Goal: Entertainment & Leisure: Consume media (video, audio)

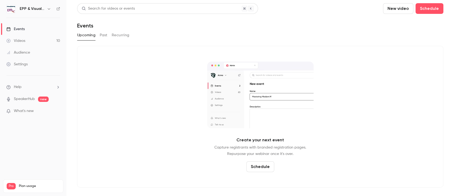
click at [15, 39] on div "Videos" at bounding box center [15, 40] width 19 height 5
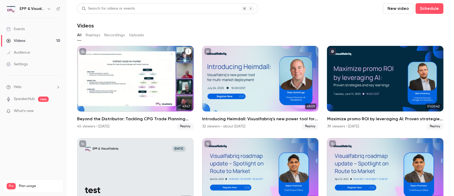
click at [130, 86] on div "Beyond the Distributor: Tackling CPG Trade Planning Challenges with Indirect Cu…" at bounding box center [135, 78] width 117 height 65
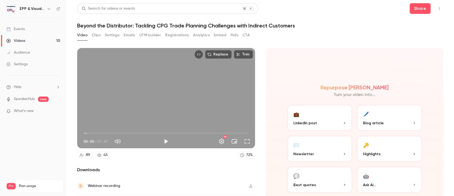
click at [98, 33] on button "Clips" at bounding box center [96, 35] width 9 height 9
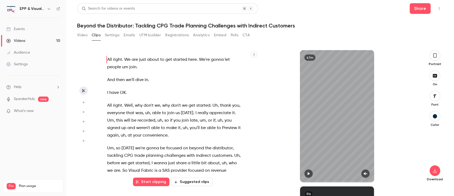
click at [435, 56] on icon "button" at bounding box center [435, 55] width 4 height 6
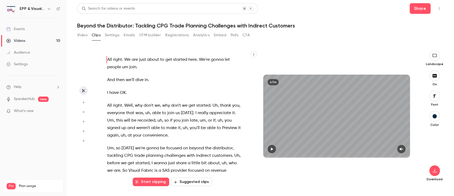
click at [305, 134] on div "47m" at bounding box center [336, 115] width 147 height 82
click at [403, 146] on button "button" at bounding box center [401, 148] width 9 height 9
click at [272, 147] on icon "button" at bounding box center [272, 149] width 4 height 4
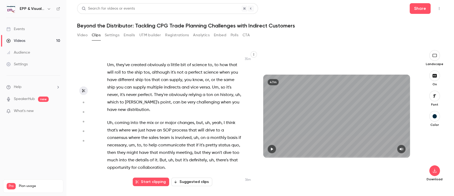
scroll to position [4663, 0]
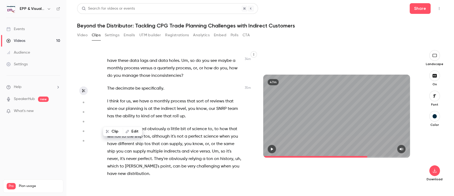
scroll to position [4635, 0]
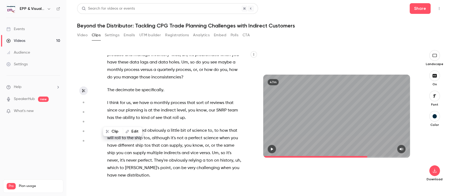
click at [273, 147] on icon "button" at bounding box center [272, 149] width 4 height 4
click at [287, 163] on div "47m" at bounding box center [336, 116] width 157 height 132
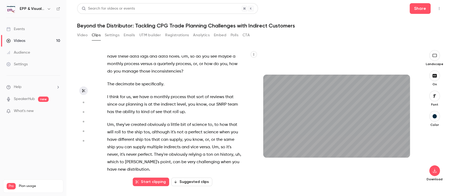
scroll to position [4672, 0]
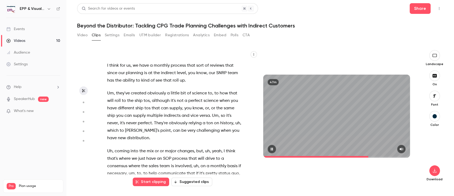
click at [272, 148] on icon "button" at bounding box center [272, 148] width 2 height 3
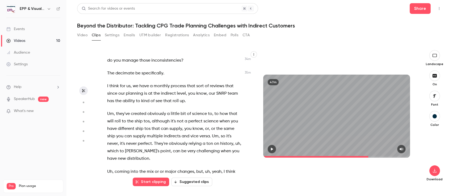
scroll to position [4661, 0]
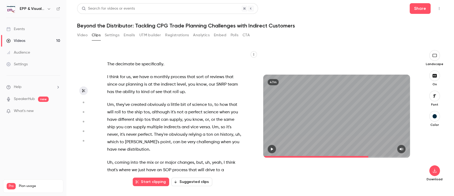
click at [273, 148] on icon "button" at bounding box center [272, 149] width 4 height 4
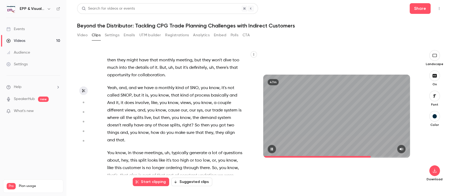
scroll to position [4805, 0]
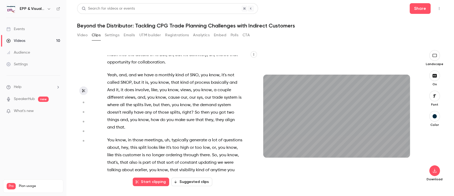
click at [291, 175] on div "47m" at bounding box center [336, 116] width 157 height 132
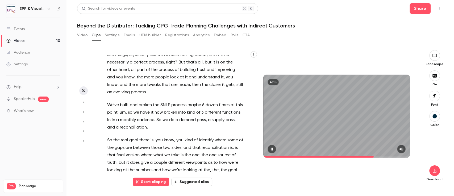
scroll to position [4948, 0]
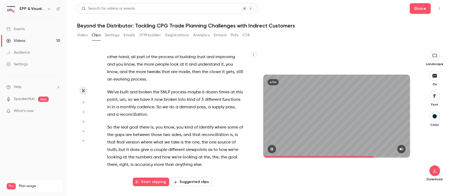
click at [270, 147] on icon "button" at bounding box center [272, 149] width 4 height 4
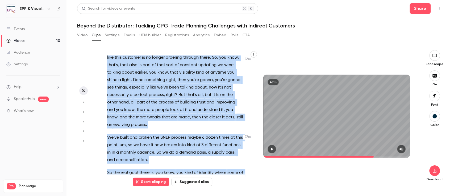
scroll to position [4909, 0]
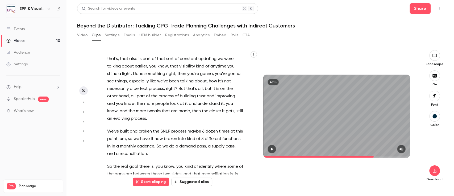
drag, startPoint x: 107, startPoint y: 108, endPoint x: 171, endPoint y: 86, distance: 66.7
click at [171, 86] on div "All right . We are just about to get started here . We're gonna let people um j…" at bounding box center [178, 118] width 155 height 126
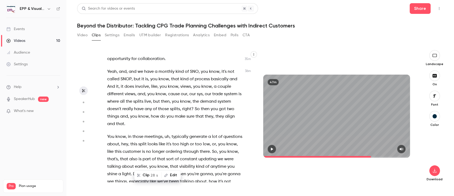
scroll to position [4805, 0]
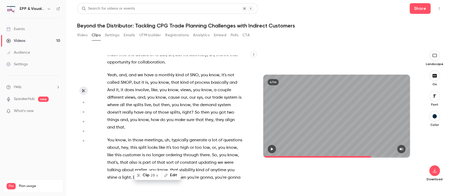
copy div "I think for us , we have a monthly process that sort of reviews that since our …"
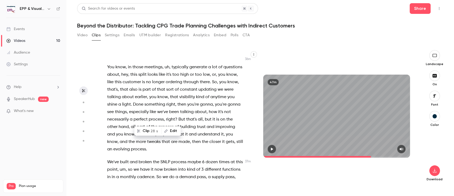
scroll to position [4878, 0]
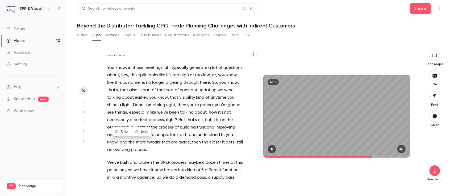
click at [272, 147] on icon "button" at bounding box center [272, 149] width 4 height 4
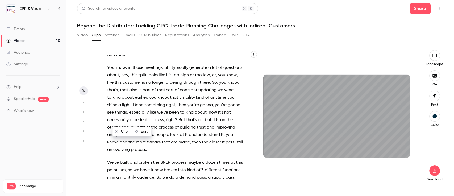
scroll to position [4890, 0]
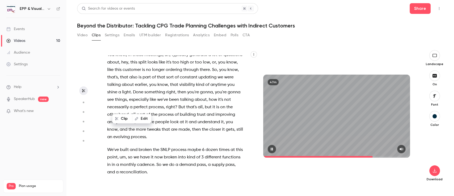
click at [274, 148] on icon "button" at bounding box center [272, 149] width 4 height 4
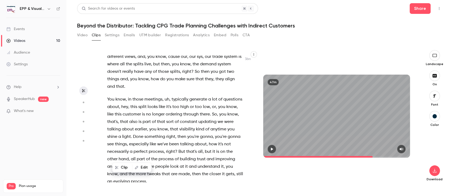
scroll to position [4840, 0]
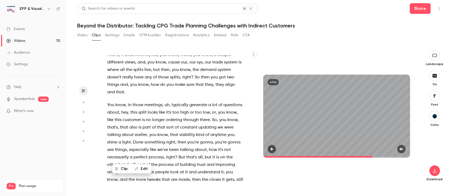
drag, startPoint x: 190, startPoint y: 163, endPoint x: 105, endPoint y: 84, distance: 116.3
click at [105, 84] on div "All right . We are just about to get started here . We're gonna let people um j…" at bounding box center [178, 118] width 155 height 126
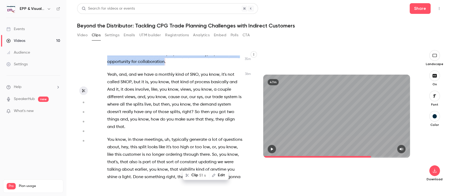
copy div "I think for us , we have a monthly process that sort of reviews that since our …"
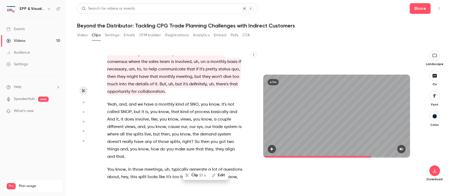
drag, startPoint x: 107, startPoint y: 70, endPoint x: 174, endPoint y: 135, distance: 93.5
click at [174, 135] on div "All right . We are just about to get started here . We're gonna let people um j…" at bounding box center [178, 118] width 155 height 126
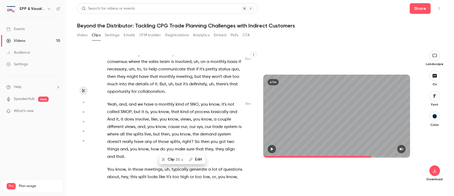
scroll to position [4727, 0]
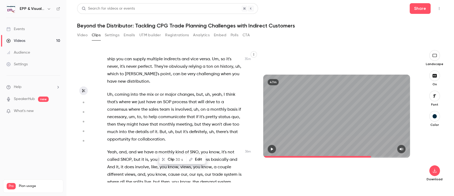
copy div "Yeah , no , and it , and it leads uh to another interesting question of what do…"
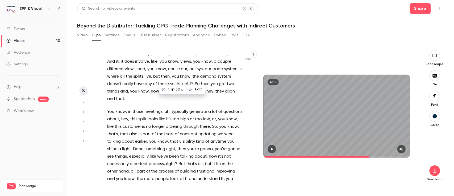
scroll to position [4835, 0]
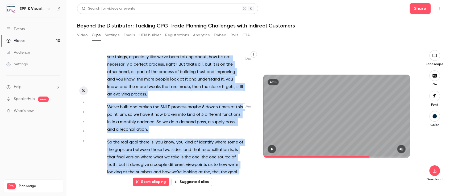
scroll to position [4949, 0]
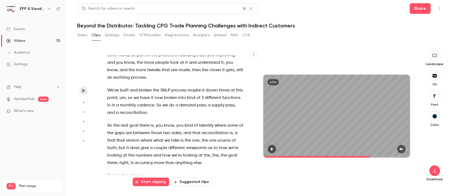
drag, startPoint x: 107, startPoint y: 89, endPoint x: 189, endPoint y: 103, distance: 83.6
click at [189, 103] on div "All right . We are just about to get started here . We're gonna let people um j…" at bounding box center [178, 118] width 155 height 126
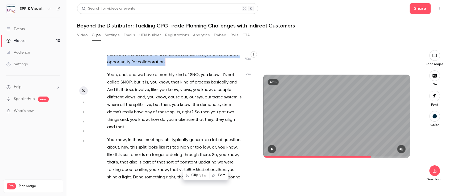
scroll to position [4805, 0]
click at [197, 174] on button "Clip 51 s" at bounding box center [196, 175] width 26 height 9
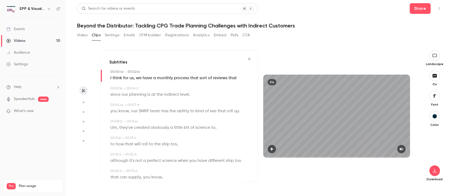
click at [146, 110] on span "SNRP" at bounding box center [144, 110] width 10 height 7
type input "***"
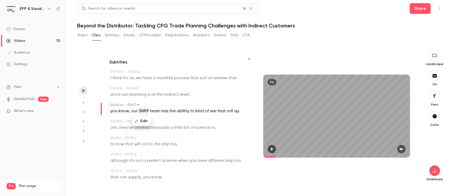
click at [142, 118] on button "Edit" at bounding box center [141, 121] width 18 height 9
type input "****"
click at [167, 122] on button "Replace" at bounding box center [168, 122] width 24 height 11
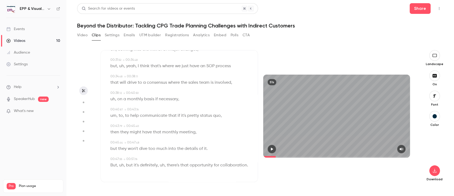
scroll to position [234, 0]
click at [210, 62] on span "SOP" at bounding box center [210, 65] width 8 height 7
type input "****"
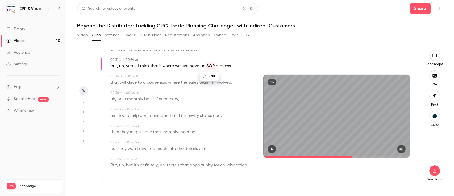
click at [210, 72] on button "Edit" at bounding box center [209, 76] width 18 height 9
click at [180, 72] on input "***" at bounding box center [199, 77] width 48 height 11
type input "****"
click at [232, 72] on button "Replace" at bounding box center [236, 77] width 24 height 11
type input "****"
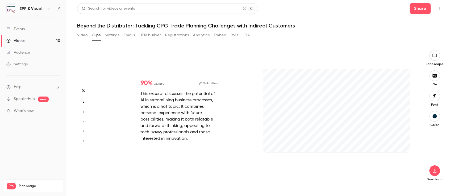
type input "***"
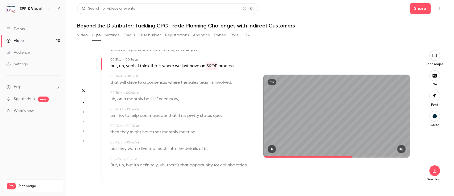
type input "****"
type input "***"
type input "****"
type input "*"
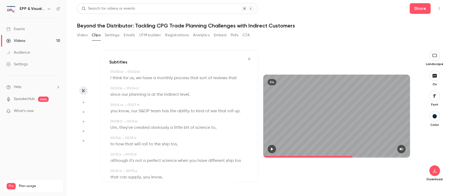
scroll to position [0, 0]
click at [273, 150] on icon "button" at bounding box center [272, 149] width 4 height 4
click at [154, 61] on div "Subtitles" at bounding box center [179, 62] width 140 height 6
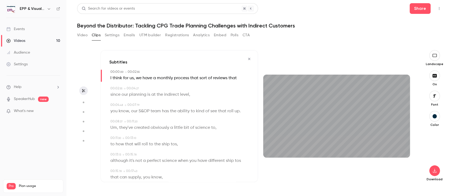
drag, startPoint x: 273, startPoint y: 154, endPoint x: 262, endPoint y: 155, distance: 11.2
click at [262, 155] on div "51s" at bounding box center [336, 115] width 157 height 82
click at [343, 177] on div "51s" at bounding box center [336, 116] width 157 height 132
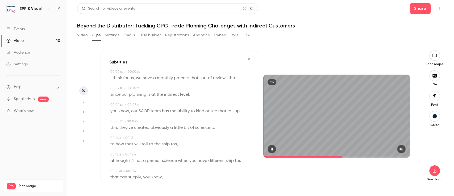
click at [318, 155] on span at bounding box center [336, 156] width 147 height 9
click at [310, 154] on span at bounding box center [336, 156] width 147 height 9
click at [288, 157] on span at bounding box center [275, 157] width 25 height 2
click at [271, 149] on icon "button" at bounding box center [272, 149] width 4 height 4
click at [173, 143] on span "tos" at bounding box center [174, 143] width 6 height 7
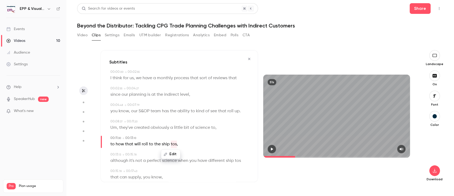
click at [171, 151] on button "Edit" at bounding box center [170, 154] width 18 height 9
click at [112, 144] on span "to" at bounding box center [112, 143] width 4 height 7
click at [271, 148] on icon "button" at bounding box center [272, 149] width 4 height 4
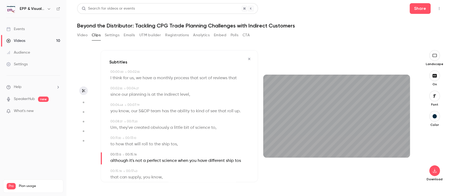
click at [292, 170] on div "51s" at bounding box center [336, 116] width 157 height 132
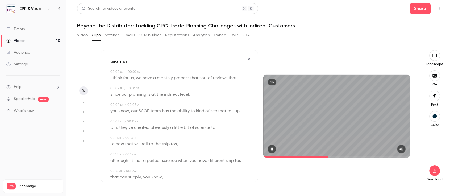
click at [272, 148] on icon "button" at bounding box center [272, 148] width 2 height 3
click at [437, 98] on icon "button" at bounding box center [435, 96] width 6 height 4
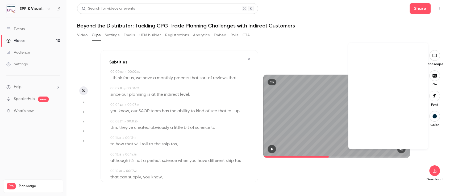
scroll to position [7681, 0]
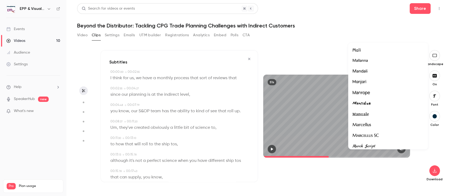
click at [375, 91] on div at bounding box center [387, 92] width 71 height 7
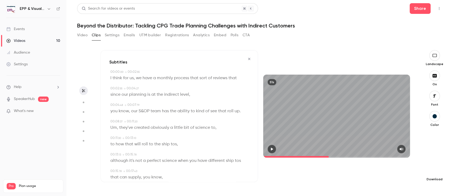
click at [436, 170] on icon "button" at bounding box center [434, 170] width 6 height 4
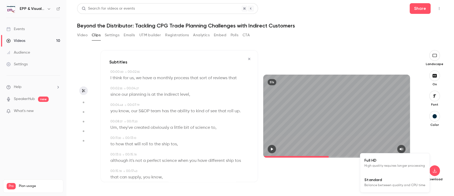
click at [406, 160] on span "Full HD" at bounding box center [394, 160] width 61 height 6
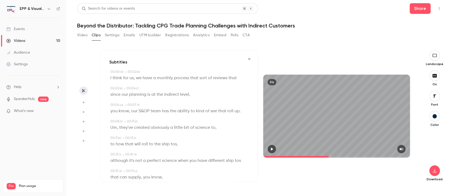
click at [247, 59] on icon "button" at bounding box center [249, 59] width 4 height 4
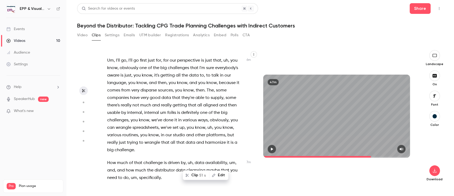
scroll to position [700, 0]
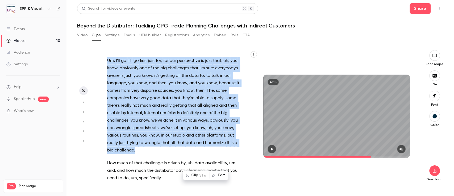
drag, startPoint x: 138, startPoint y: 157, endPoint x: 107, endPoint y: 66, distance: 95.7
click at [107, 66] on p "Um , I'll go , I'll go first just for , for our perspective is just that , uh ,…" at bounding box center [175, 105] width 136 height 97
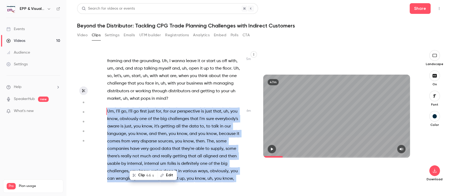
scroll to position [650, 0]
click at [143, 174] on button "Clip 46 s" at bounding box center [143, 175] width 27 height 9
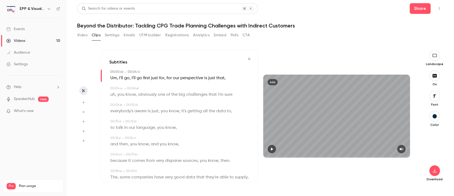
click at [179, 160] on span "disparse" at bounding box center [173, 160] width 16 height 7
type input "****"
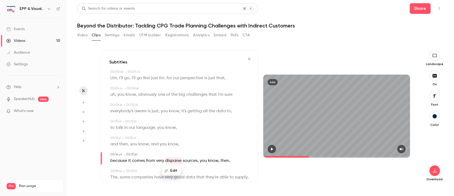
click at [175, 169] on button "Edit" at bounding box center [171, 170] width 18 height 9
click at [162, 151] on input "********" at bounding box center [161, 148] width 48 height 11
type input "*********"
click at [197, 150] on button "Replace" at bounding box center [198, 148] width 24 height 11
click at [110, 77] on div "00:00 . 00 → 00:04 . 13 Um , I'll go , I'll go first just for , for our perspec…" at bounding box center [179, 75] width 140 height 12
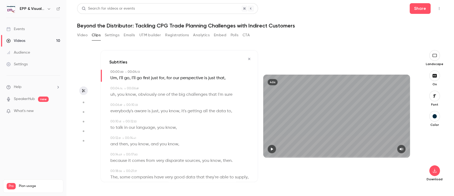
click at [273, 149] on icon "button" at bounding box center [272, 149] width 4 height 4
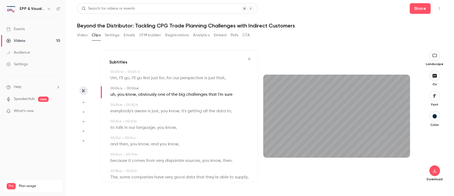
click at [433, 96] on icon "button" at bounding box center [435, 96] width 6 height 4
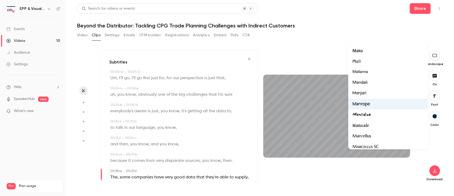
scroll to position [7670, 0]
click at [362, 103] on span "Manrope" at bounding box center [361, 103] width 18 height 7
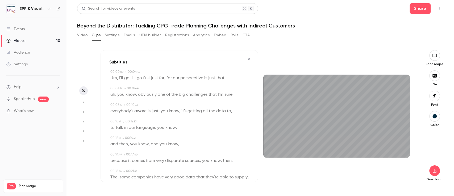
click at [110, 120] on div "00:10 . 61 → 00:12 . 53 to talk in our language , you know ," at bounding box center [179, 125] width 140 height 12
click at [272, 147] on icon "button" at bounding box center [272, 149] width 4 height 4
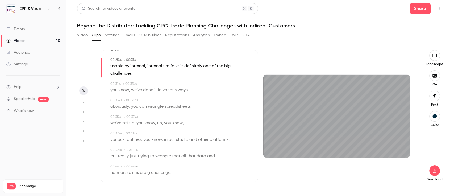
scroll to position [166, 0]
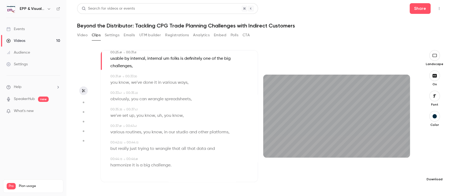
click at [436, 173] on button "button" at bounding box center [434, 170] width 11 height 11
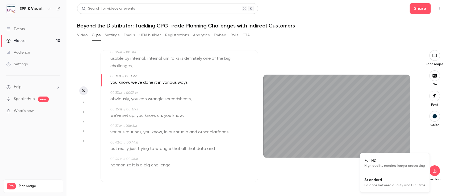
click at [410, 162] on span "Full HD" at bounding box center [394, 160] width 61 height 6
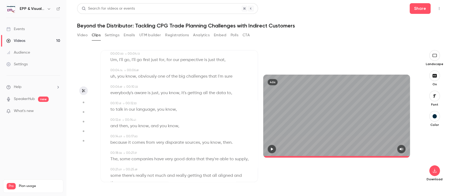
scroll to position [0, 0]
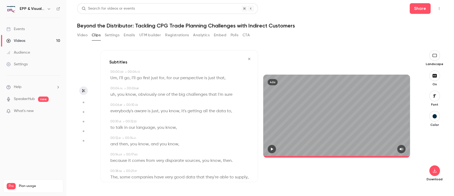
click at [247, 58] on icon "button" at bounding box center [249, 59] width 4 height 4
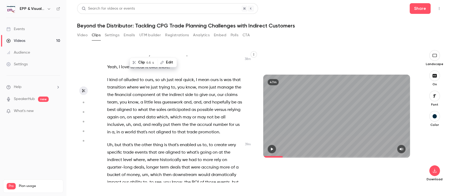
scroll to position [5143, 0]
drag, startPoint x: 228, startPoint y: 152, endPoint x: 107, endPoint y: 78, distance: 141.8
click at [107, 78] on div "All right . We are just about to get started here . We're gonna let people um j…" at bounding box center [178, 118] width 155 height 126
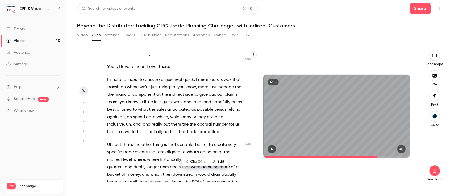
scroll to position [5102, 0]
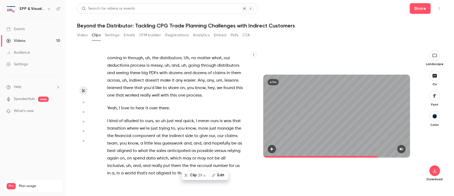
click at [195, 173] on button "Clip 39 s" at bounding box center [195, 175] width 27 height 9
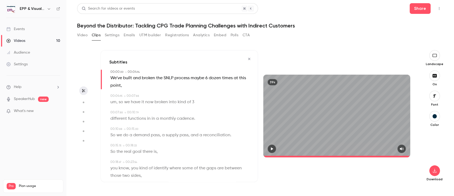
type input "*"
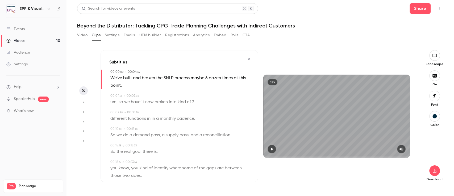
click at [169, 79] on span "SNLP" at bounding box center [169, 77] width 10 height 7
click at [169, 88] on button "Edit" at bounding box center [166, 88] width 18 height 9
type input "****"
click at [197, 89] on button "Replace" at bounding box center [193, 89] width 24 height 11
click at [275, 149] on button "button" at bounding box center [272, 148] width 9 height 9
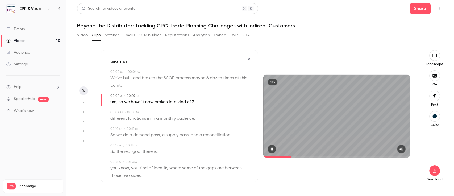
click at [270, 147] on icon "button" at bounding box center [272, 149] width 4 height 4
click at [207, 77] on span "6" at bounding box center [207, 77] width 2 height 7
type input "*"
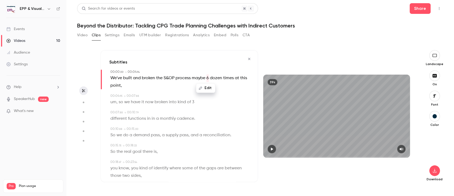
click at [205, 87] on button "Edit" at bounding box center [206, 88] width 18 height 9
type input "******"
click at [231, 88] on button "Replace" at bounding box center [233, 89] width 24 height 11
click at [115, 76] on span "We've" at bounding box center [116, 77] width 12 height 7
click at [271, 146] on button "button" at bounding box center [272, 148] width 9 height 9
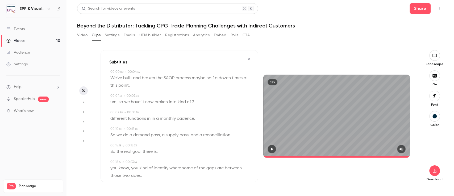
click at [396, 156] on span at bounding box center [336, 157] width 147 height 2
click at [272, 147] on icon "button" at bounding box center [272, 149] width 4 height 4
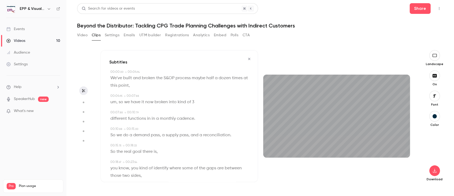
type input "****"
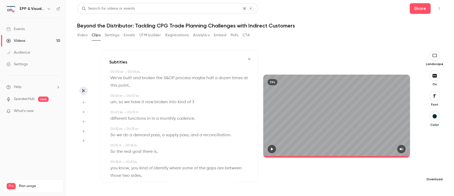
click at [434, 169] on icon "button" at bounding box center [434, 170] width 6 height 4
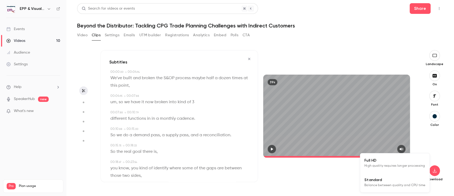
click at [389, 162] on span "Full HD" at bounding box center [394, 160] width 61 height 6
